Goal: Task Accomplishment & Management: Use online tool/utility

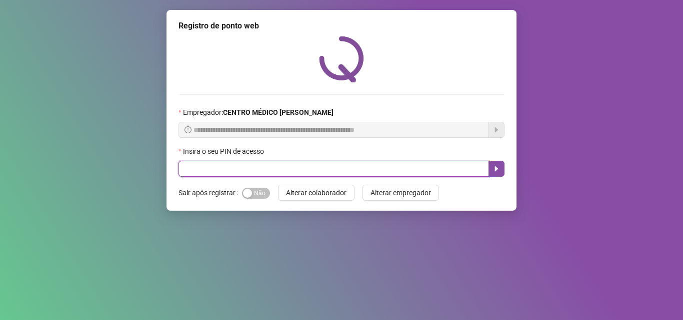
click at [256, 164] on input "text" at bounding box center [333, 169] width 310 height 16
click at [250, 172] on input "text" at bounding box center [333, 169] width 310 height 16
type input "*****"
click at [492, 174] on button "button" at bounding box center [496, 169] width 16 height 16
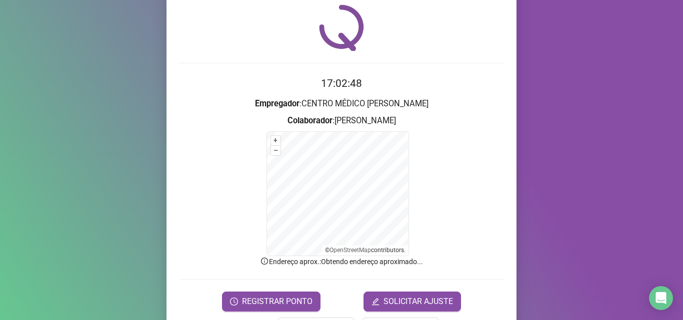
scroll to position [67, 0]
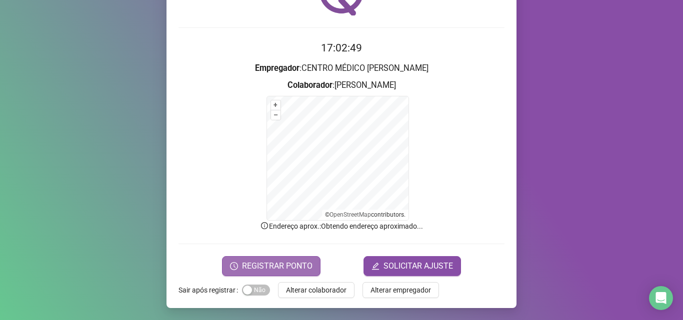
click at [279, 266] on span "REGISTRAR PONTO" at bounding box center [277, 266] width 70 height 12
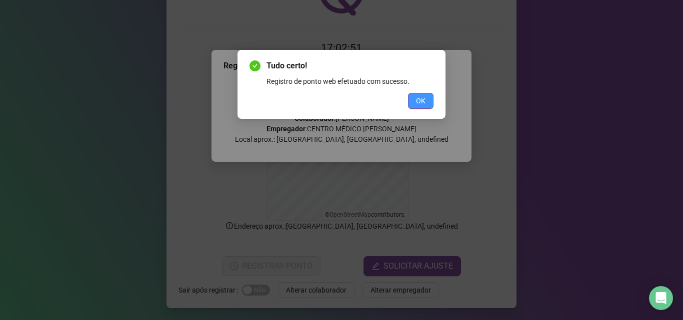
click at [432, 97] on button "OK" at bounding box center [420, 101] width 25 height 16
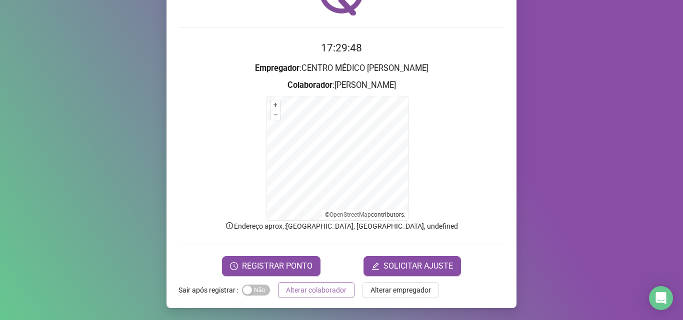
click at [327, 286] on span "Alterar colaborador" at bounding box center [316, 290] width 60 height 11
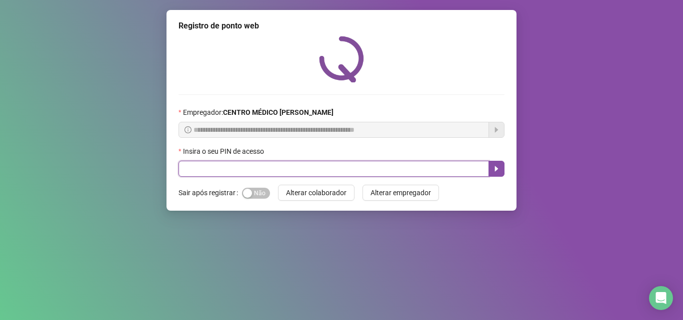
click at [342, 173] on input "text" at bounding box center [333, 169] width 310 height 16
type input "*****"
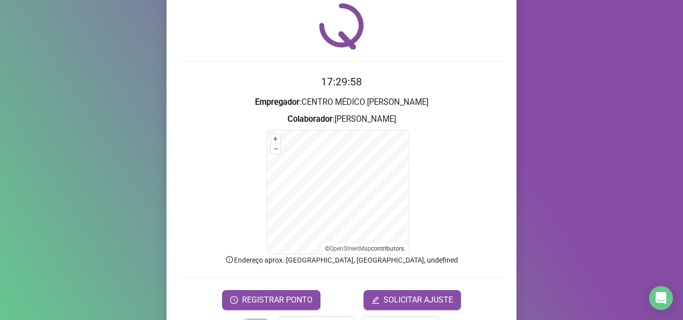
scroll to position [50, 0]
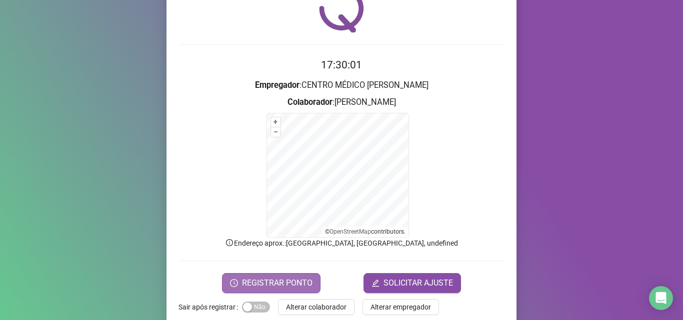
click at [278, 284] on span "REGISTRAR PONTO" at bounding box center [277, 283] width 70 height 12
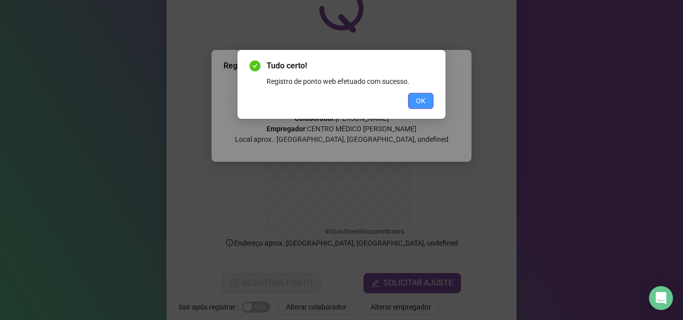
click at [426, 97] on button "OK" at bounding box center [420, 101] width 25 height 16
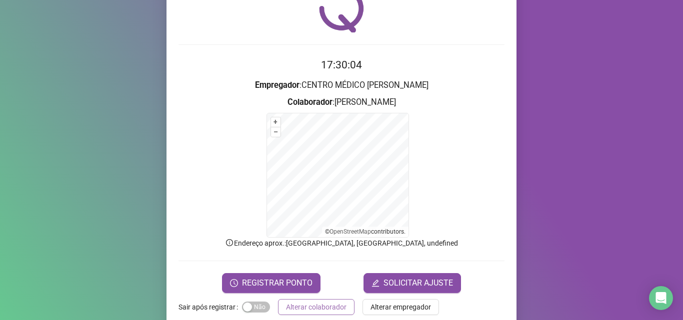
click at [334, 306] on span "Alterar colaborador" at bounding box center [316, 307] width 60 height 11
